Goal: Task Accomplishment & Management: Manage account settings

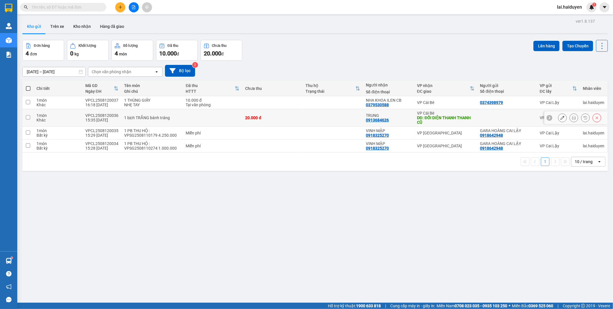
click at [560, 119] on icon at bounding box center [562, 118] width 4 height 4
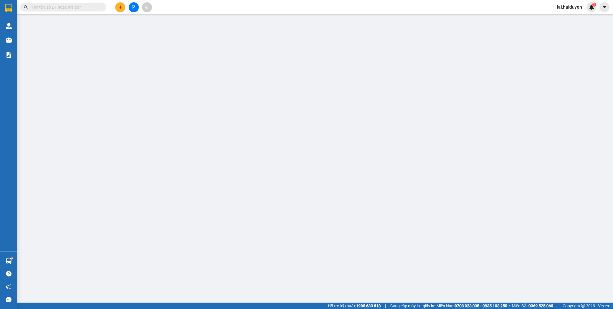
type input "0913684626"
type input "TRUNG"
type input "ĐỐI DIỆN [PERSON_NAME] CŨ"
type input "20.000"
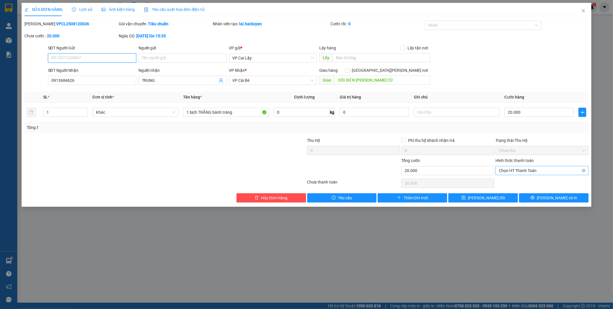
click at [525, 170] on span "Chọn HT Thanh Toán" at bounding box center [542, 170] width 86 height 9
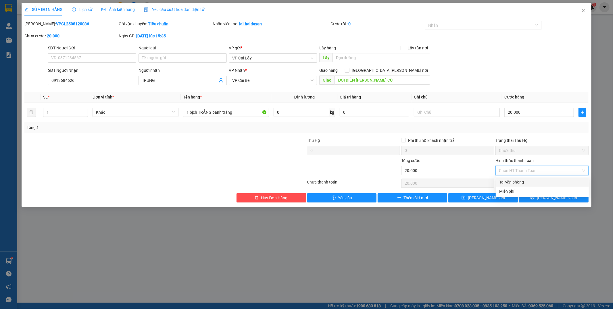
click at [526, 184] on div "Tại văn phòng" at bounding box center [542, 182] width 86 height 6
type input "0"
click at [479, 203] on div "SỬA ĐƠN HÀNG Lịch sử [PERSON_NAME] hàng Yêu cầu xuất [PERSON_NAME] điện tử Tota…" at bounding box center [307, 105] width 570 height 204
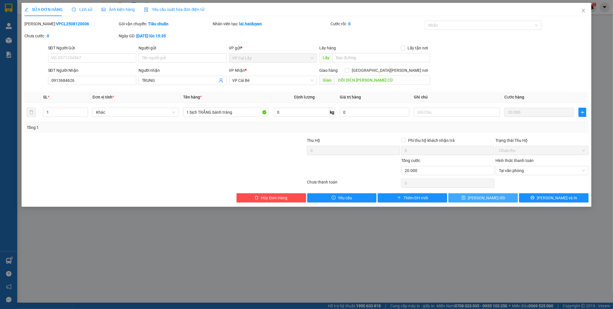
click at [494, 197] on span "[PERSON_NAME] đổi" at bounding box center [486, 198] width 37 height 6
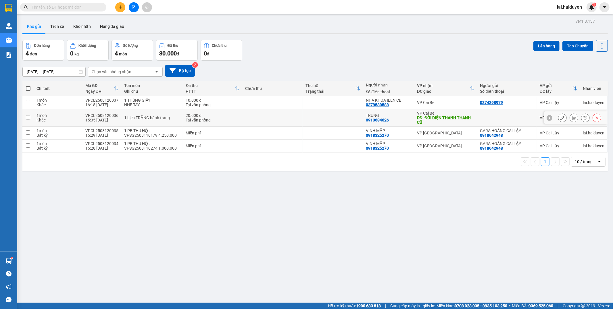
click at [313, 119] on td at bounding box center [332, 118] width 60 height 18
checkbox input "true"
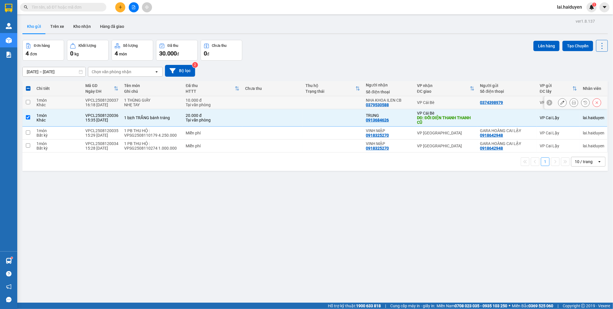
click at [325, 103] on td at bounding box center [332, 102] width 60 height 13
checkbox input "true"
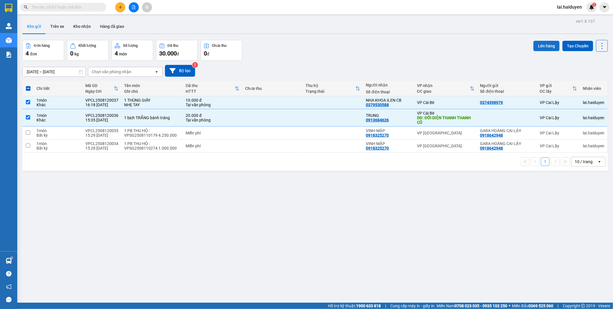
click at [538, 45] on button "Lên hàng" at bounding box center [546, 46] width 26 height 10
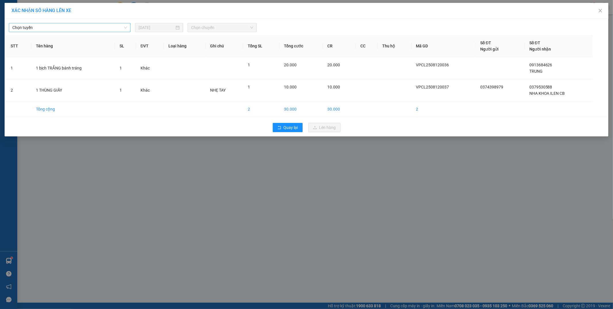
click at [114, 27] on span "Chọn tuyến" at bounding box center [69, 27] width 115 height 9
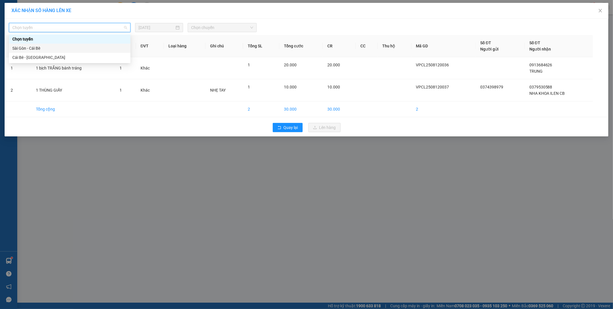
click at [105, 48] on div "Sài Gòn - Cái Bè" at bounding box center [69, 48] width 115 height 6
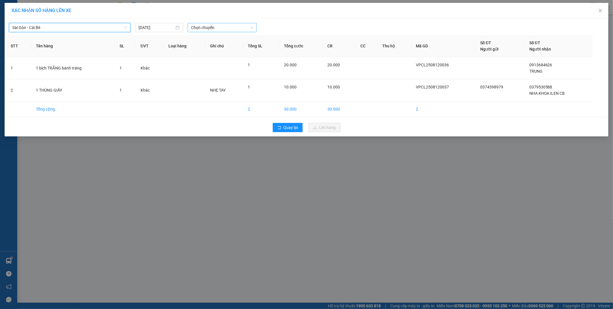
click at [222, 24] on span "Chọn chuyến" at bounding box center [222, 27] width 62 height 9
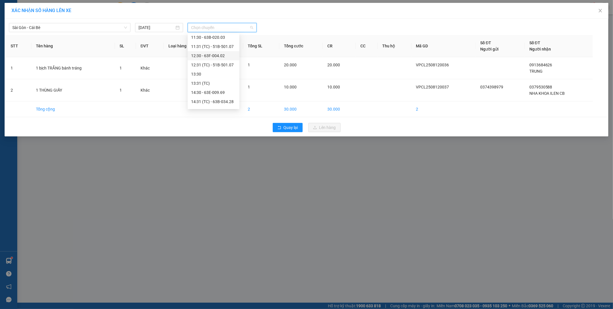
scroll to position [96, 0]
click at [221, 88] on div "14:31 (TC) - 63B-034.28" at bounding box center [213, 90] width 45 height 6
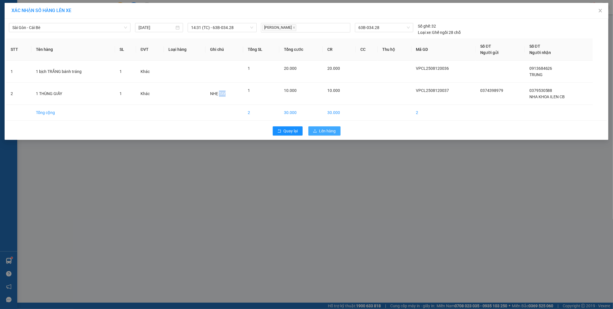
click at [331, 130] on span "Lên hàng" at bounding box center [327, 131] width 17 height 6
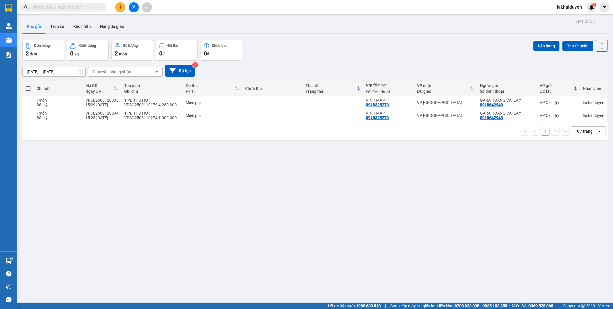
click at [82, 7] on input "text" at bounding box center [66, 7] width 68 height 6
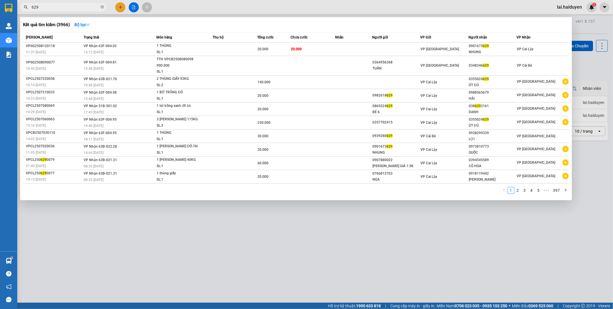
click at [180, 9] on div at bounding box center [306, 154] width 613 height 309
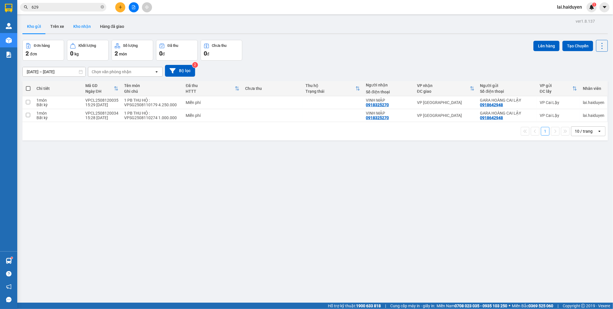
click at [88, 24] on button "Kho nhận" at bounding box center [82, 27] width 27 height 14
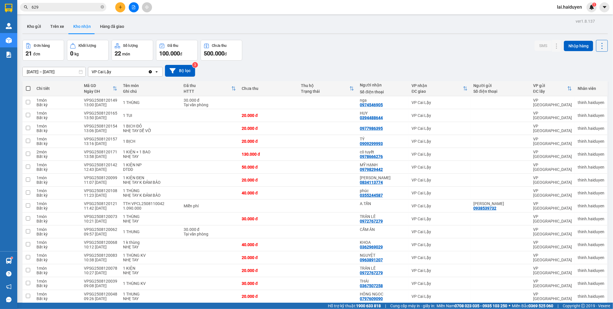
click at [24, 29] on button "Kho gửi" at bounding box center [33, 27] width 23 height 14
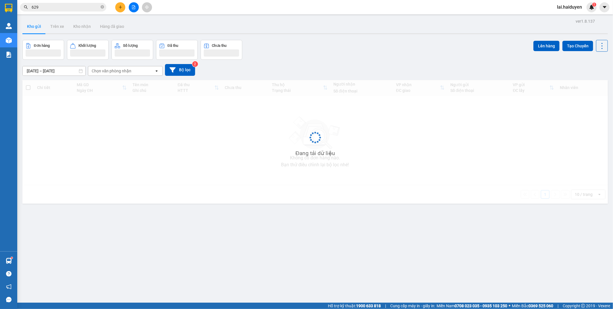
click at [24, 29] on button "Kho gửi" at bounding box center [33, 27] width 23 height 14
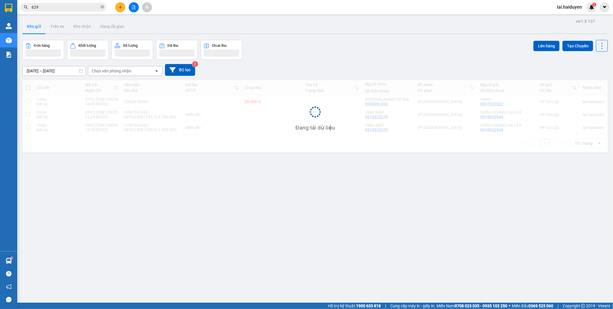
click at [24, 29] on button "Kho gửi" at bounding box center [33, 27] width 23 height 14
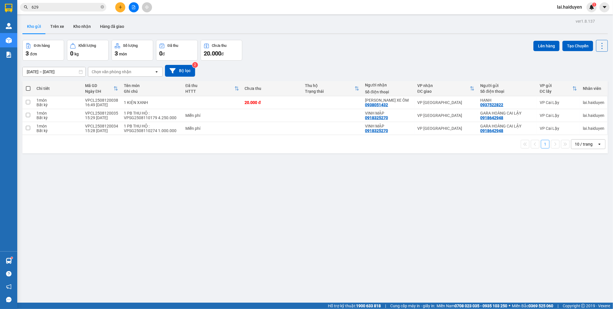
click at [295, 49] on div "Đơn hàng 3 đơn [PERSON_NAME] 0 kg Số [PERSON_NAME] 3 món Đã thu 0 [PERSON_NAME]…" at bounding box center [314, 50] width 585 height 21
click at [72, 8] on input "629" at bounding box center [66, 7] width 68 height 6
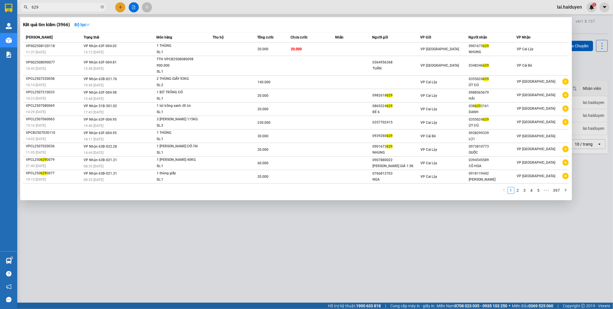
click at [72, 8] on input "629" at bounding box center [66, 7] width 68 height 6
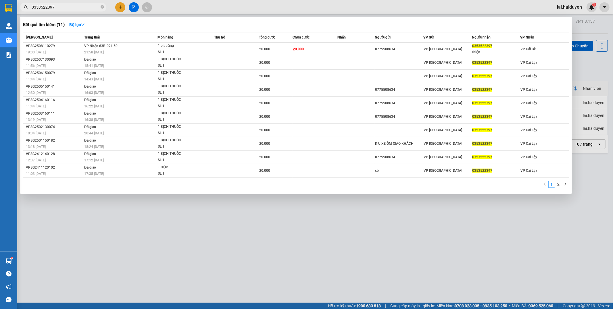
click at [61, 4] on input "0353522397" at bounding box center [66, 7] width 68 height 6
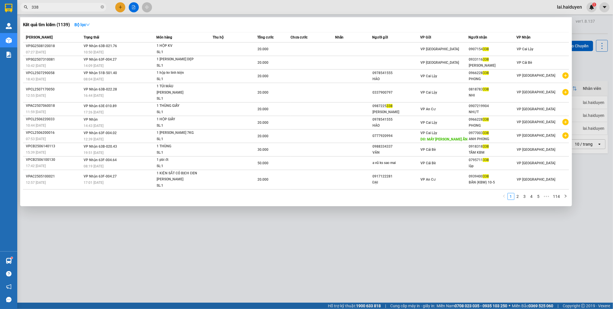
type input "338"
